Goal: Task Accomplishment & Management: Use online tool/utility

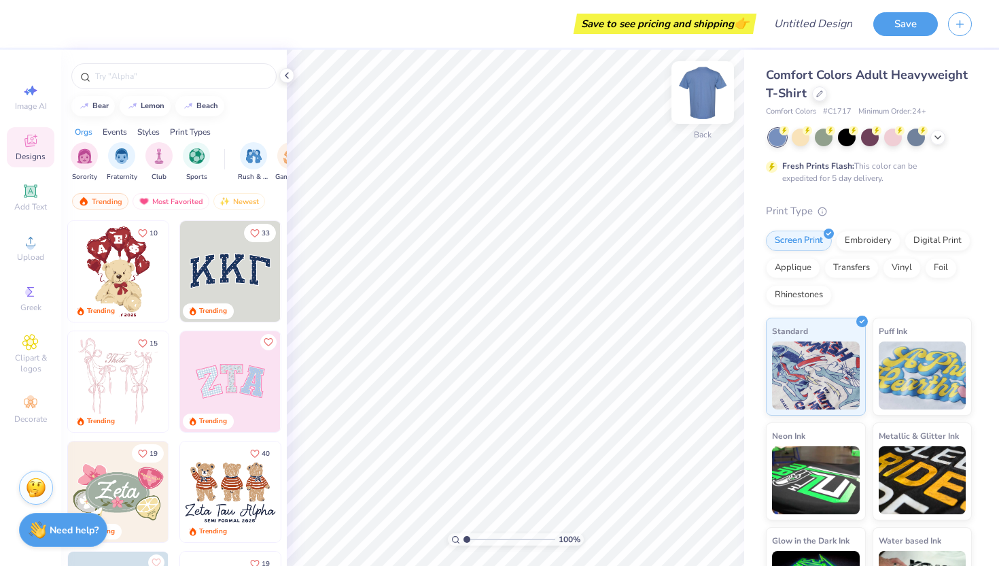
click at [703, 99] on img at bounding box center [703, 92] width 54 height 54
click at [820, 99] on div at bounding box center [819, 92] width 15 height 15
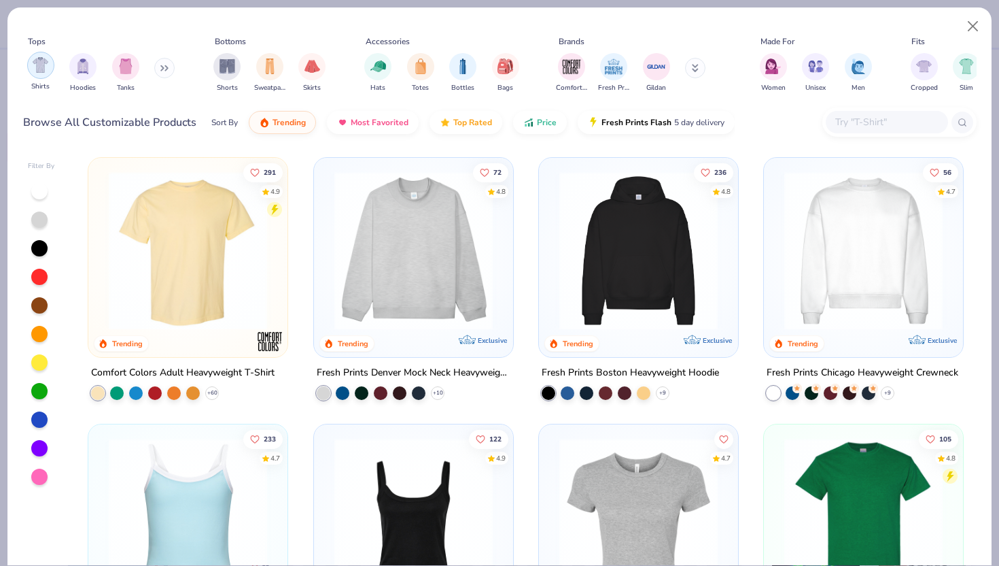
click at [44, 70] on img "filter for Shirts" at bounding box center [41, 65] width 16 height 16
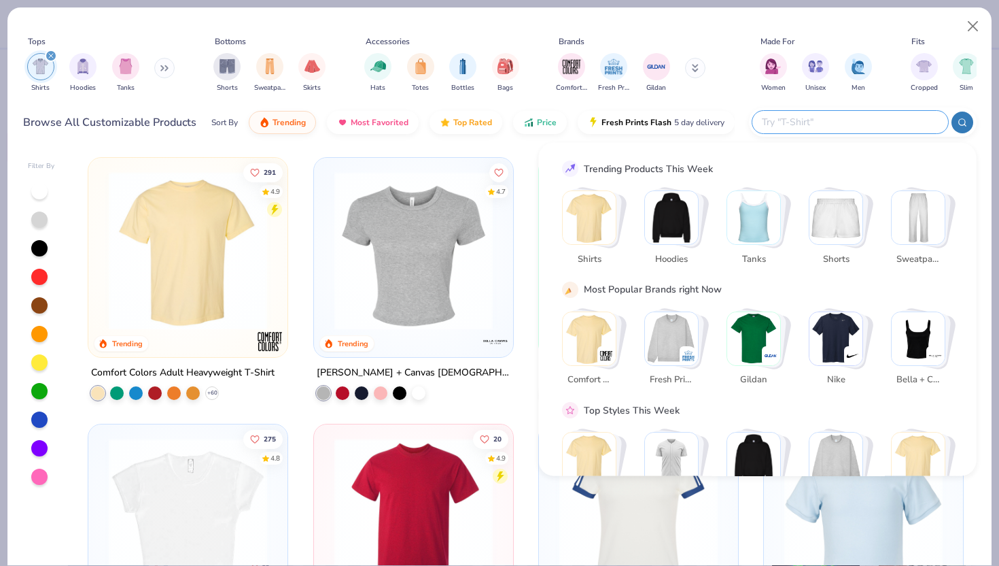
click at [880, 120] on input "text" at bounding box center [850, 122] width 178 height 16
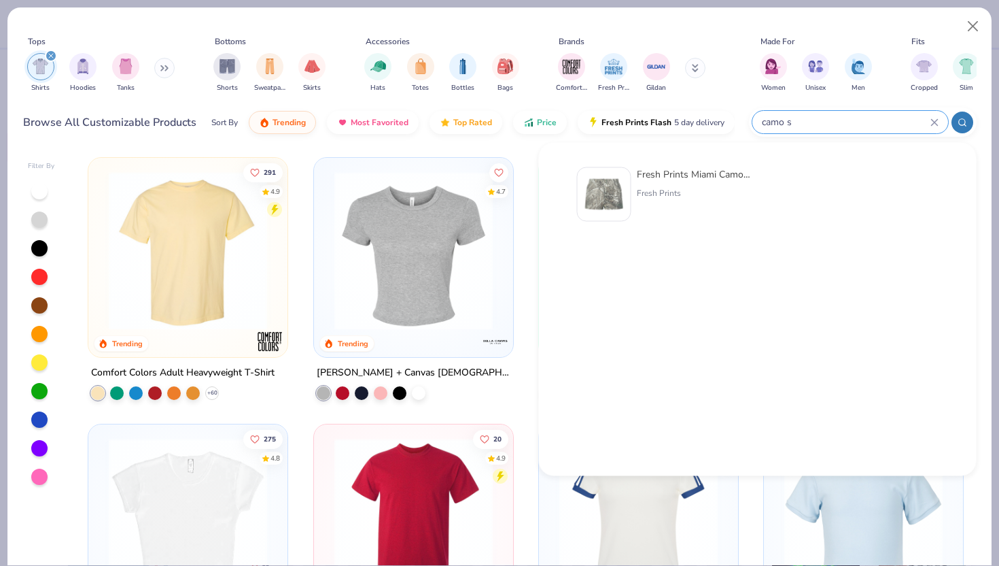
type input "camo"
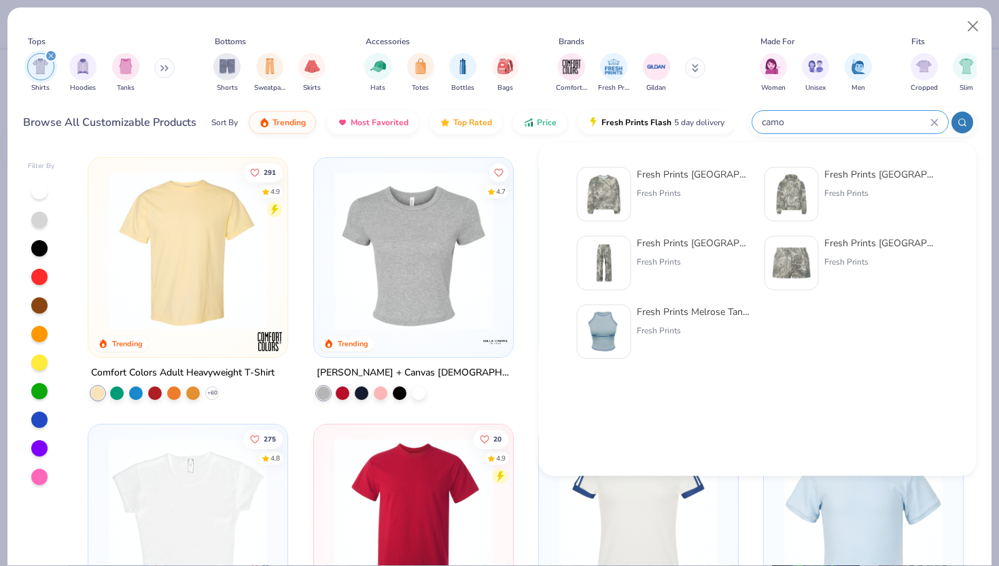
click at [935, 123] on icon at bounding box center [934, 122] width 6 height 6
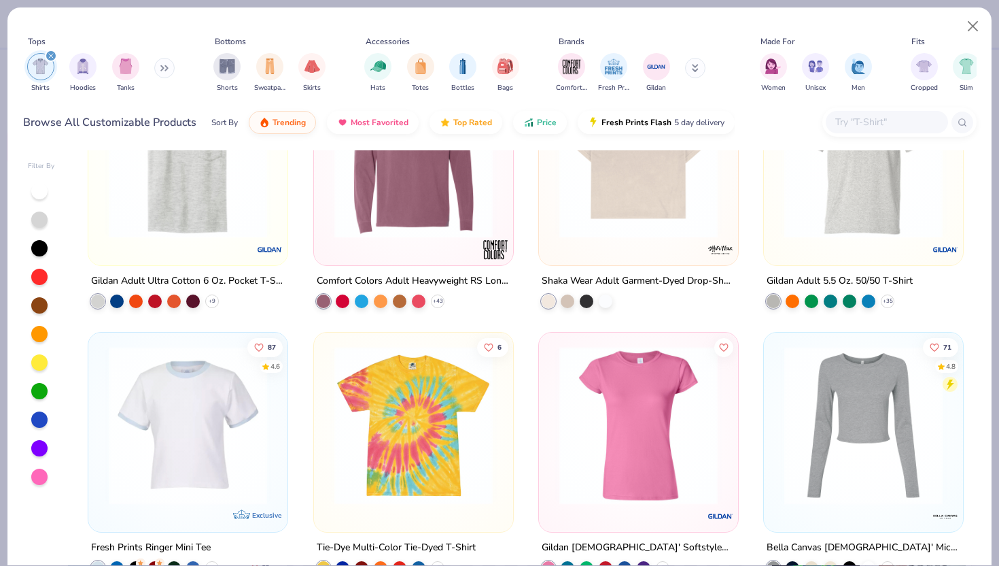
scroll to position [1959, 0]
click at [42, 194] on div at bounding box center [39, 191] width 16 height 16
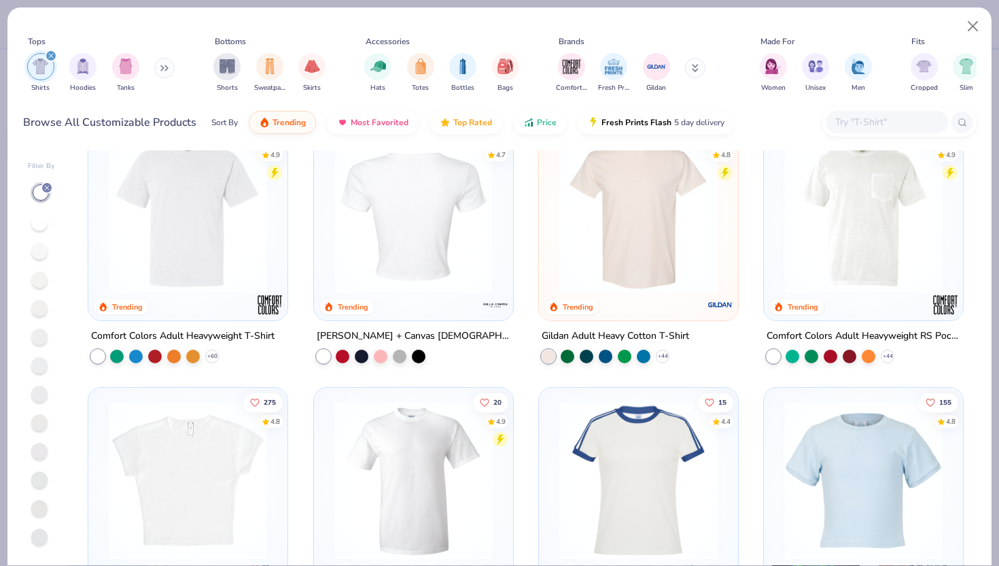
scroll to position [42, 0]
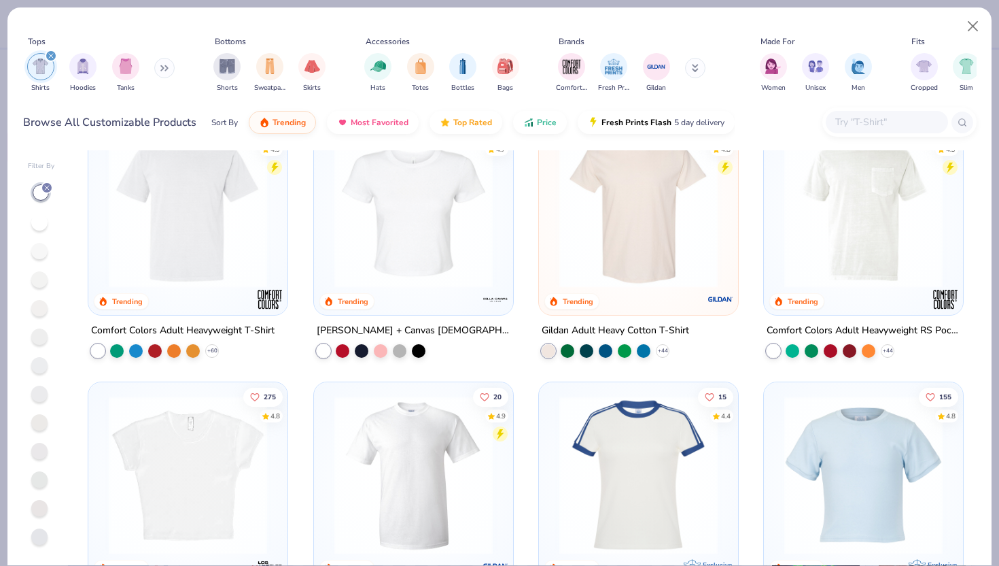
click at [880, 209] on img at bounding box center [864, 208] width 172 height 158
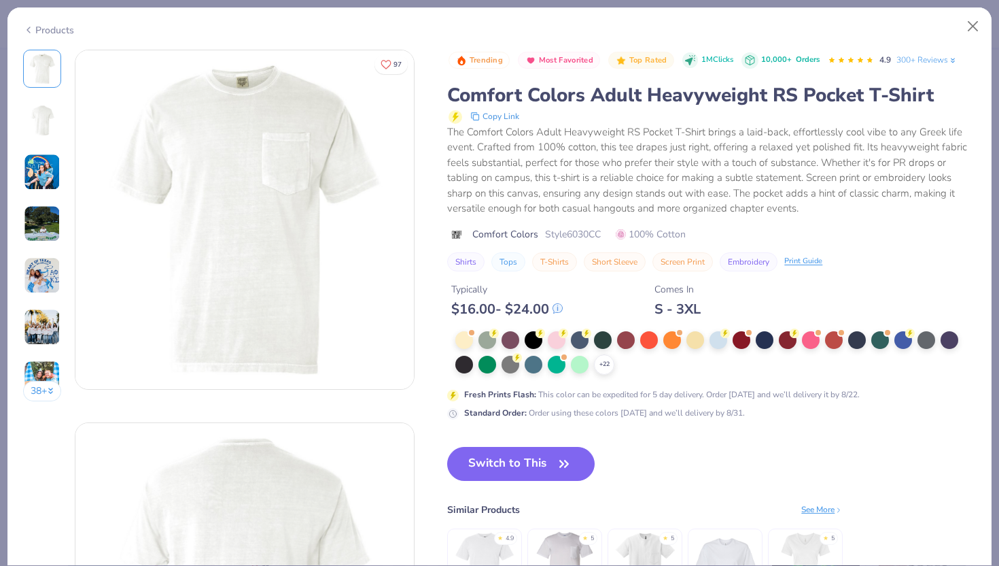
click at [44, 25] on div "Products" at bounding box center [48, 30] width 51 height 14
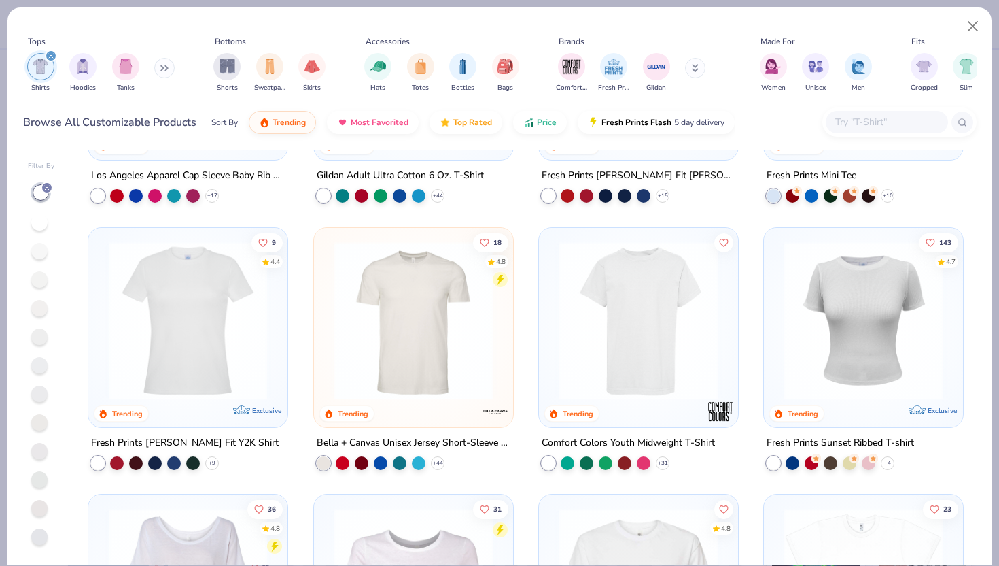
scroll to position [455, 0]
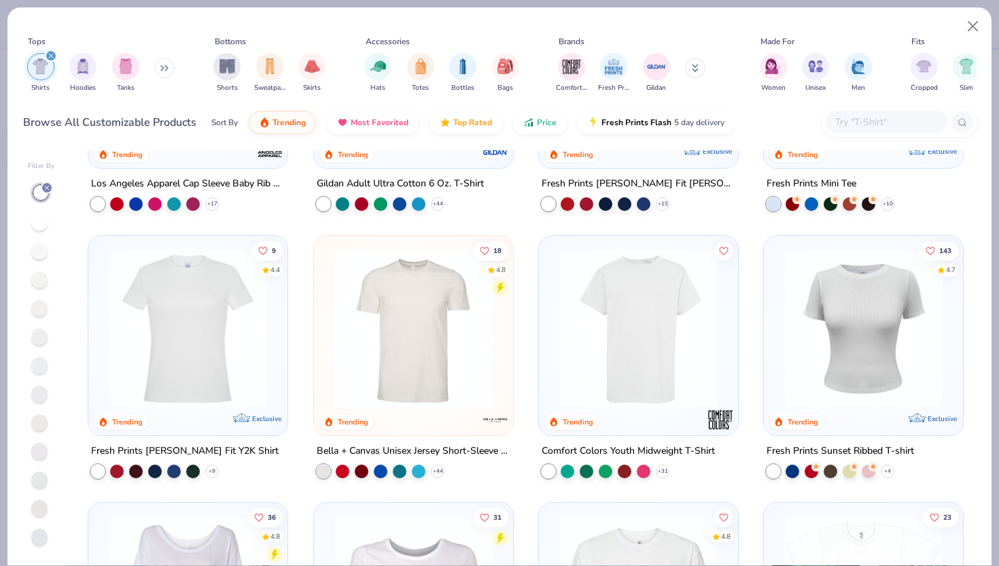
click at [707, 379] on img at bounding box center [639, 328] width 172 height 158
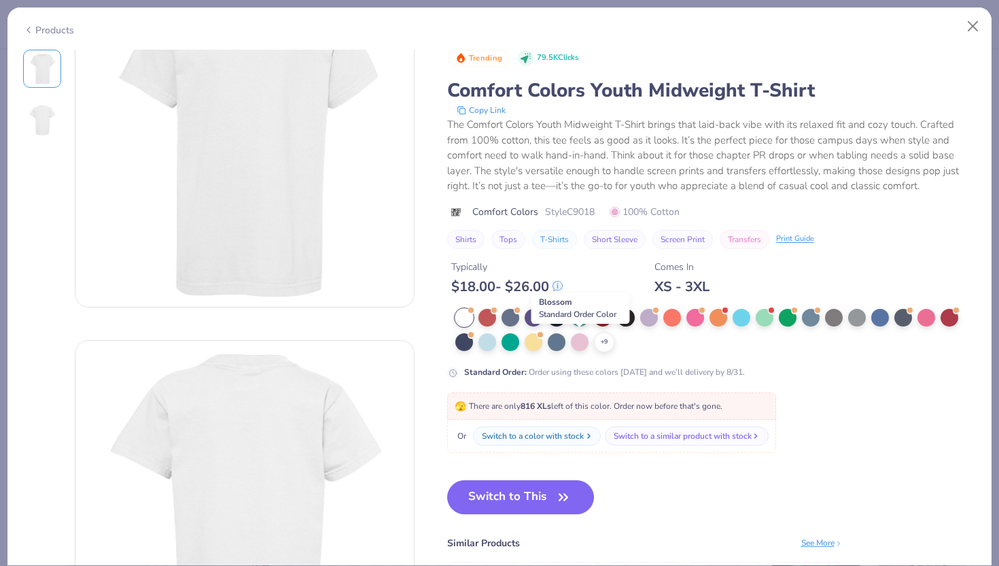
scroll to position [89, 0]
click at [563, 496] on icon "button" at bounding box center [563, 496] width 8 height 6
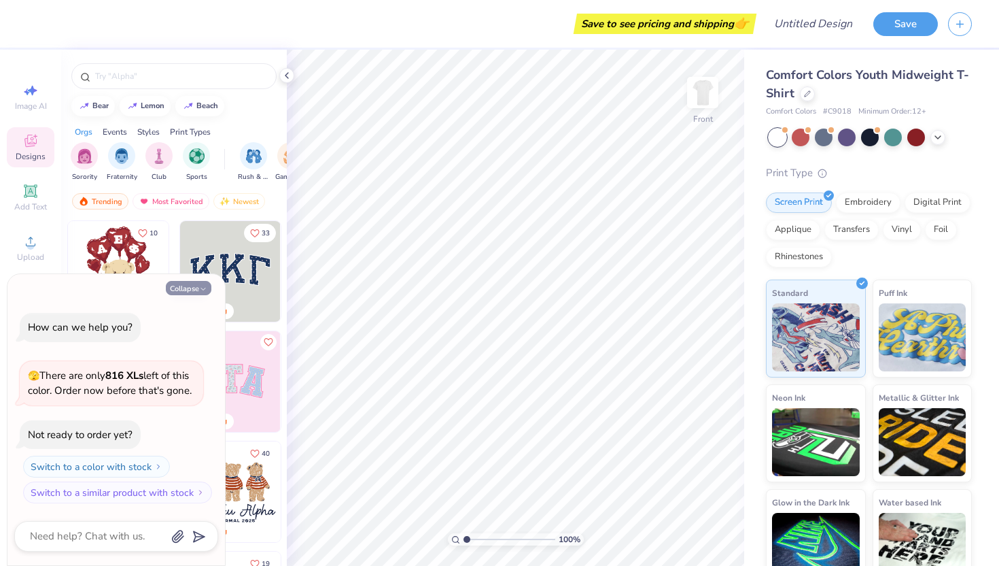
click at [201, 292] on icon "button" at bounding box center [203, 289] width 8 height 8
type textarea "x"
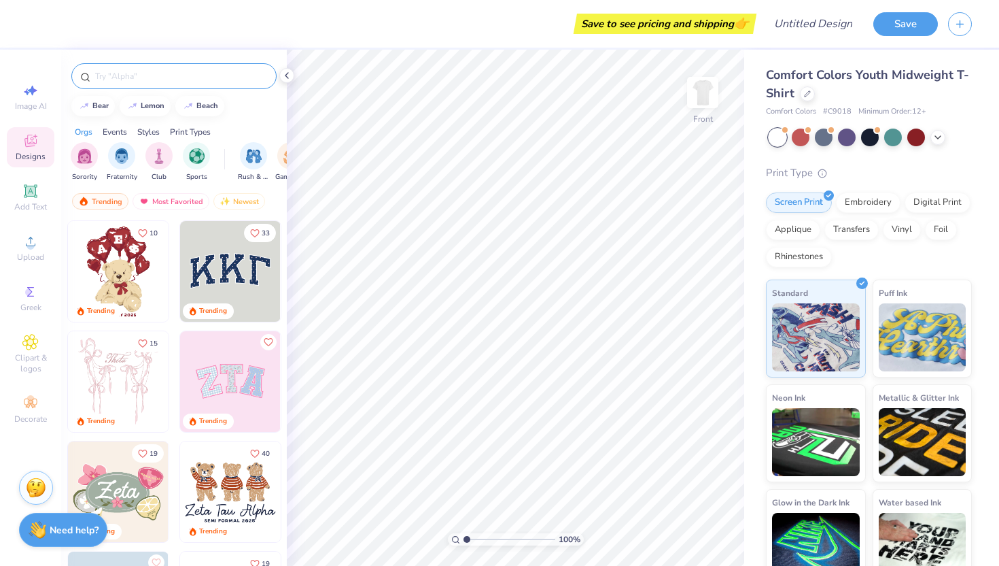
click at [159, 76] on input "text" at bounding box center [181, 76] width 174 height 14
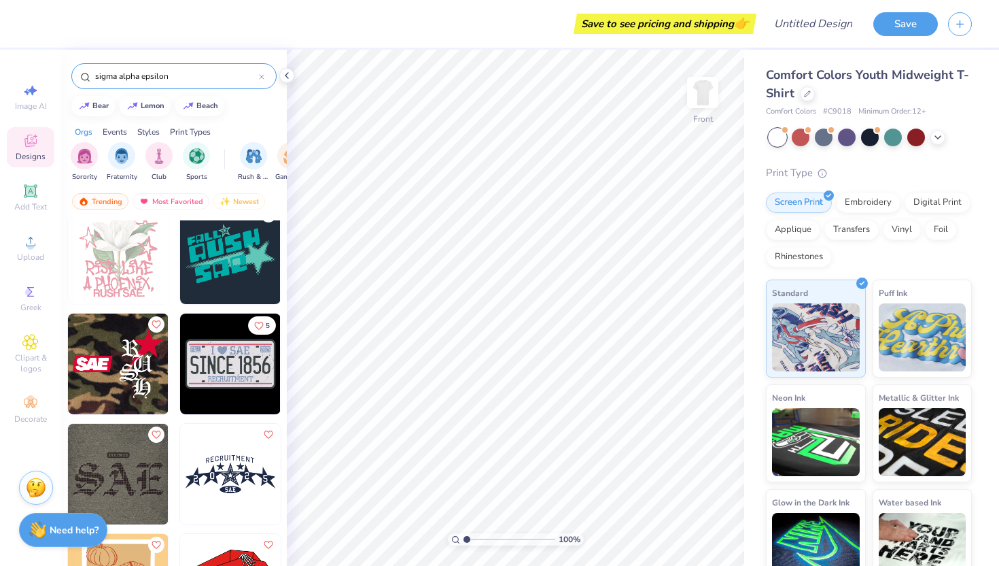
scroll to position [791, 0]
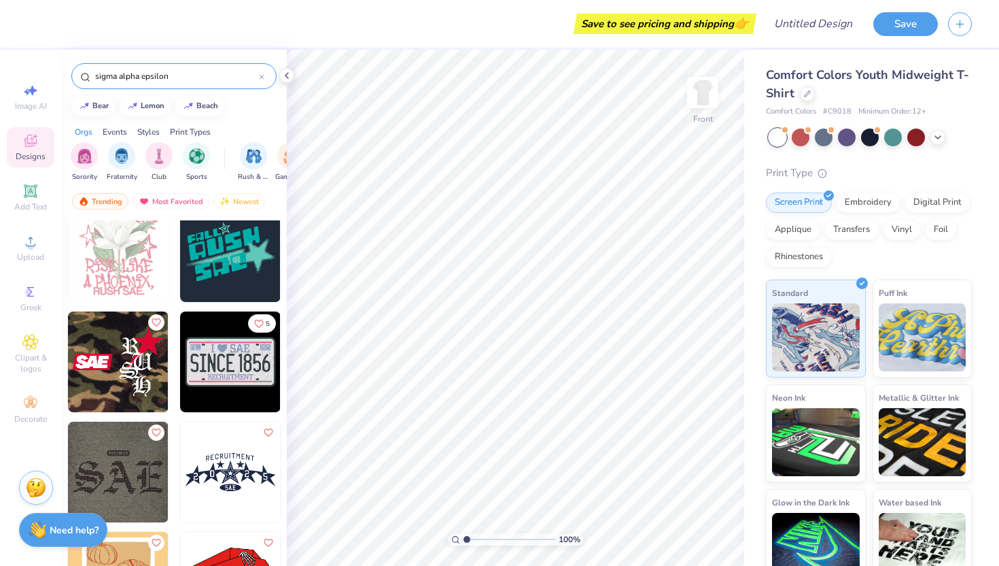
type input "sigma alpha epsilon"
click at [130, 355] on img at bounding box center [118, 361] width 101 height 101
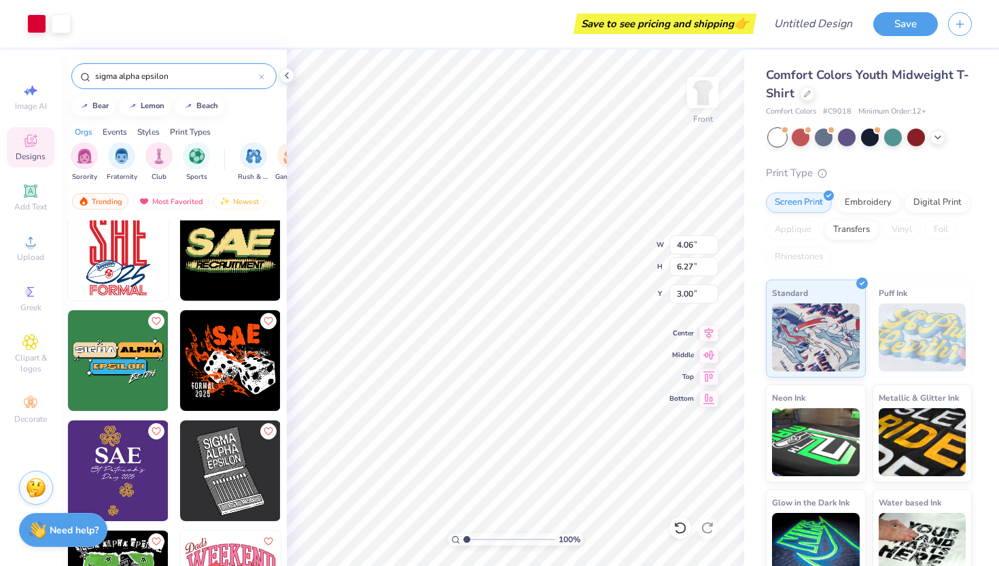
scroll to position [2335, 0]
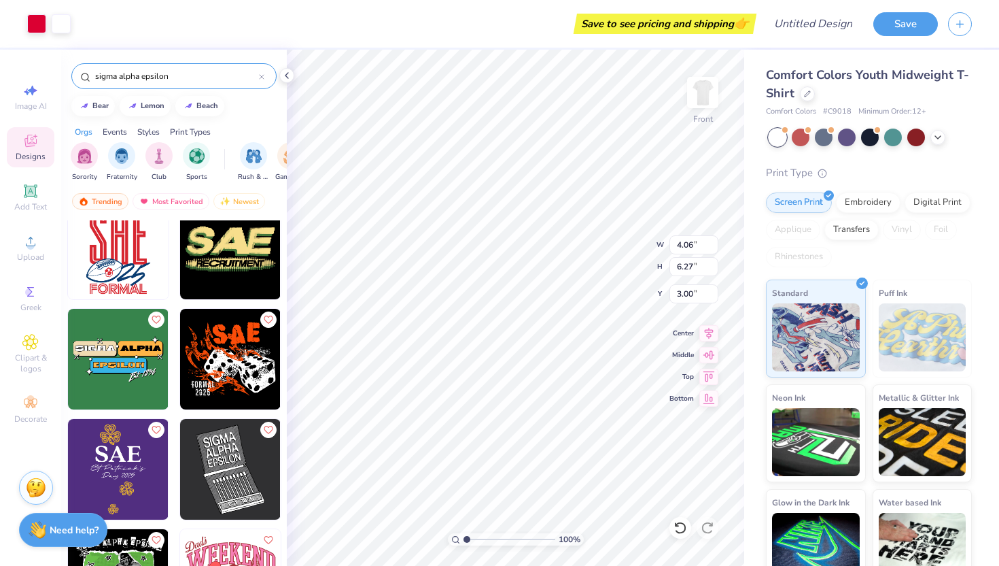
click at [596, 258] on div "100 % Front W 4.06 4.06 " H 6.27 6.27 " Y 3.00 3.00 " Center Middle Top Bottom" at bounding box center [515, 308] width 457 height 516
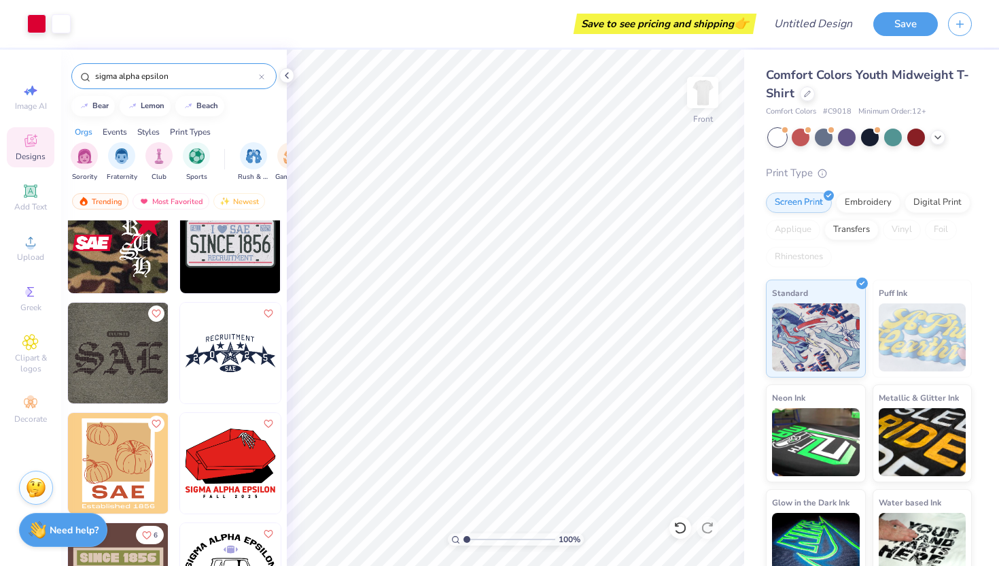
scroll to position [865, 0]
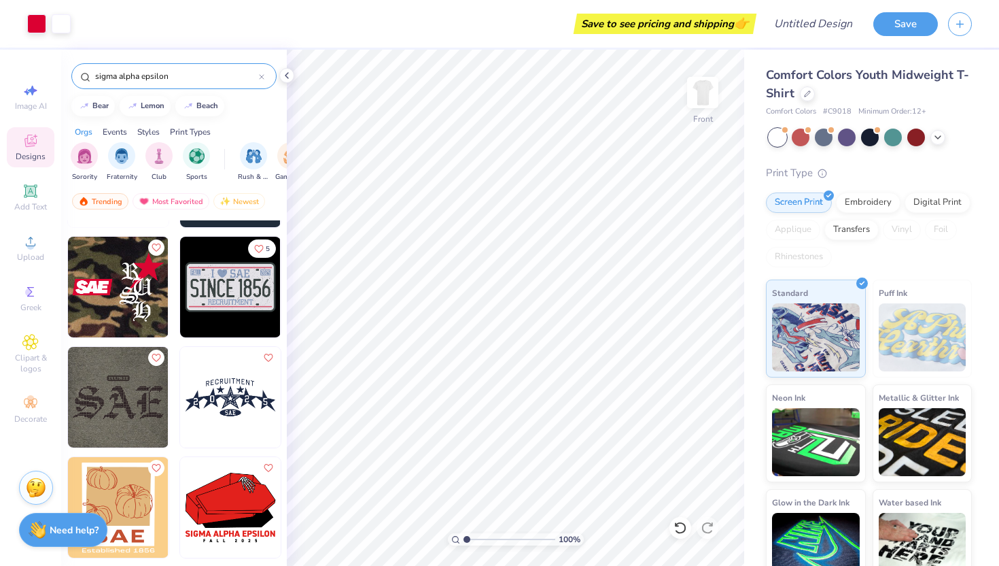
click at [115, 415] on img at bounding box center [118, 397] width 101 height 101
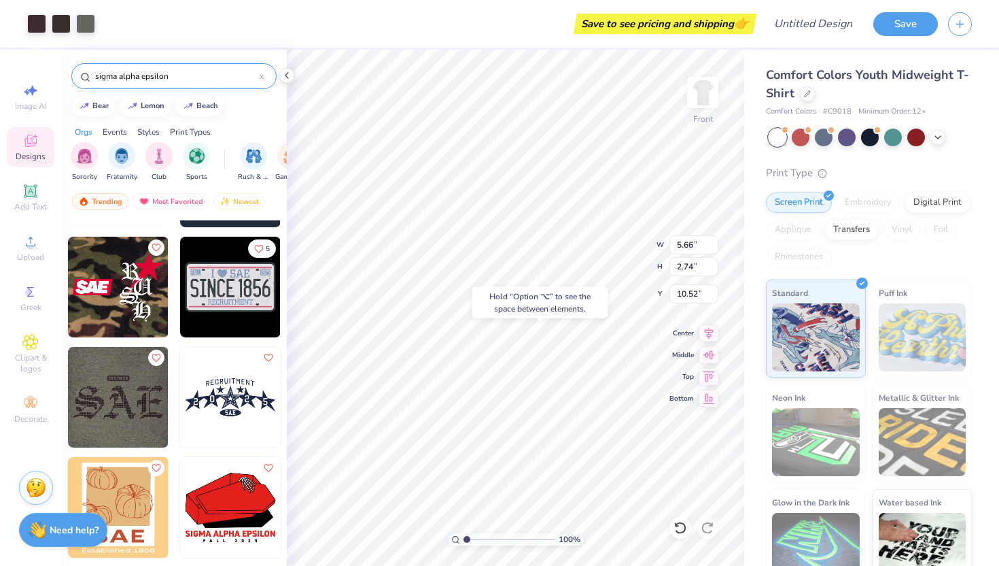
type input "10.52"
click at [105, 279] on img at bounding box center [118, 287] width 101 height 101
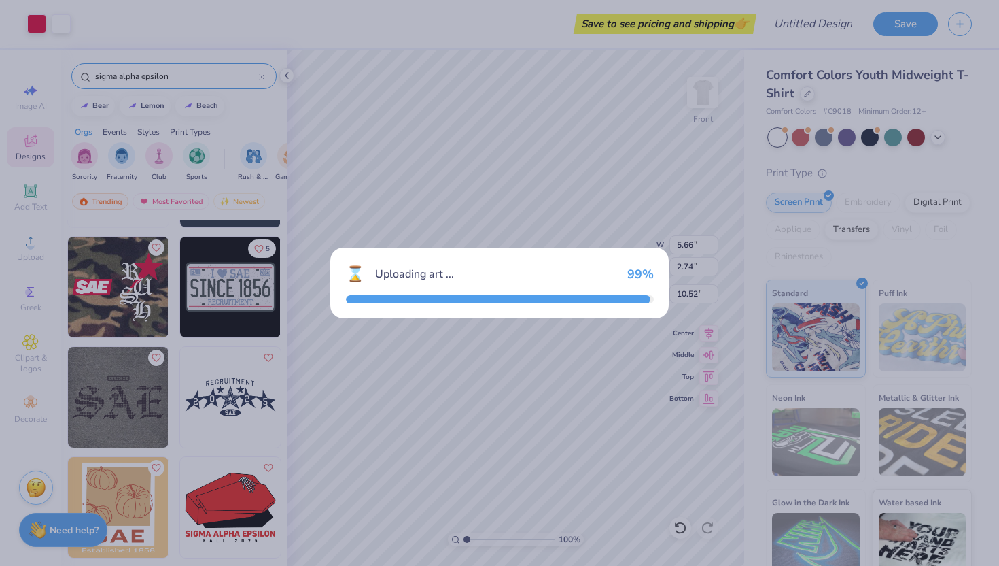
type input "4.06"
type input "6.27"
type input "3.00"
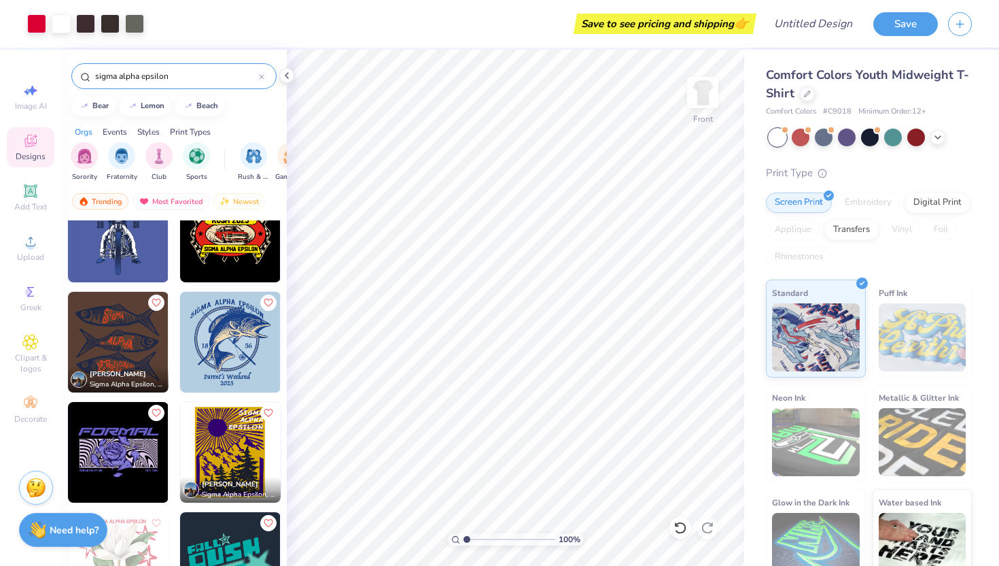
scroll to position [478, 0]
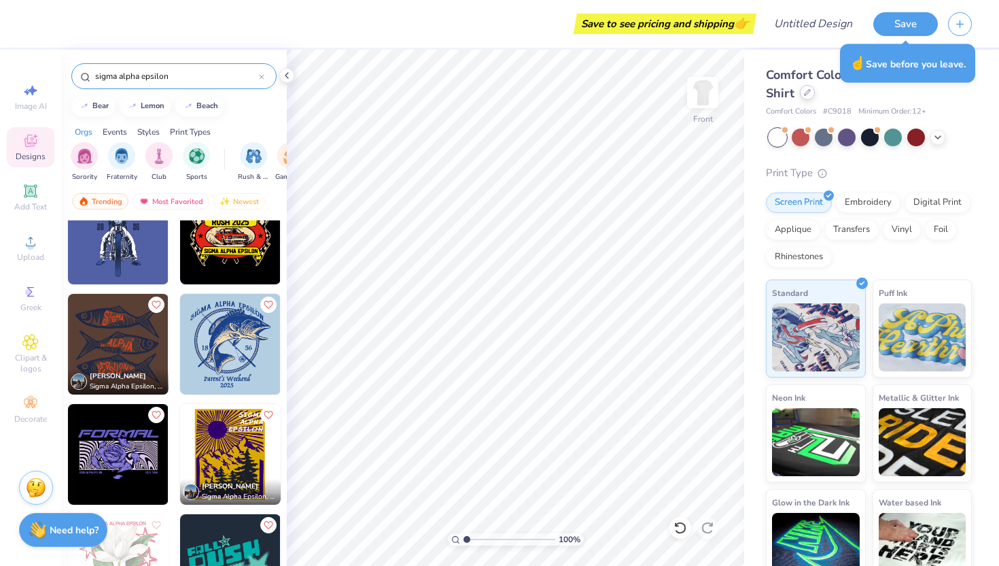
click at [810, 90] on div at bounding box center [807, 92] width 15 height 15
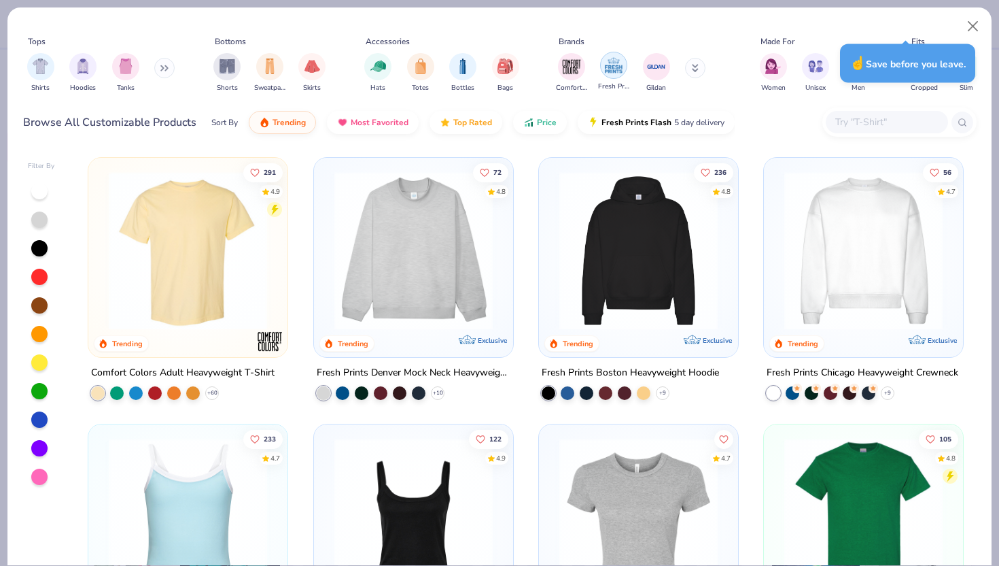
click at [617, 64] on img "filter for Fresh Prints" at bounding box center [614, 65] width 20 height 20
